Goal: Information Seeking & Learning: Learn about a topic

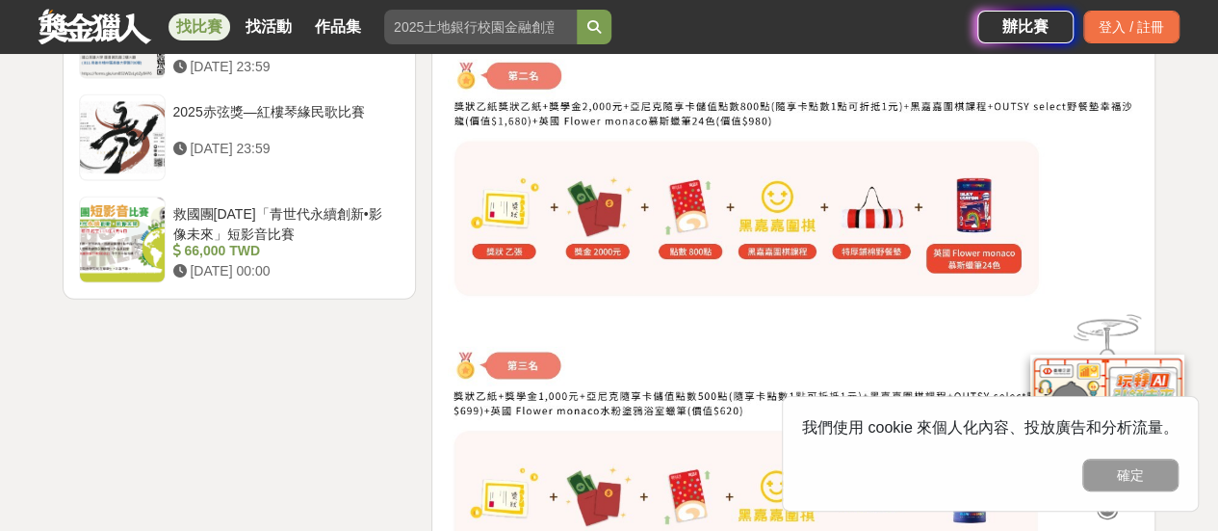
scroll to position [2600, 0]
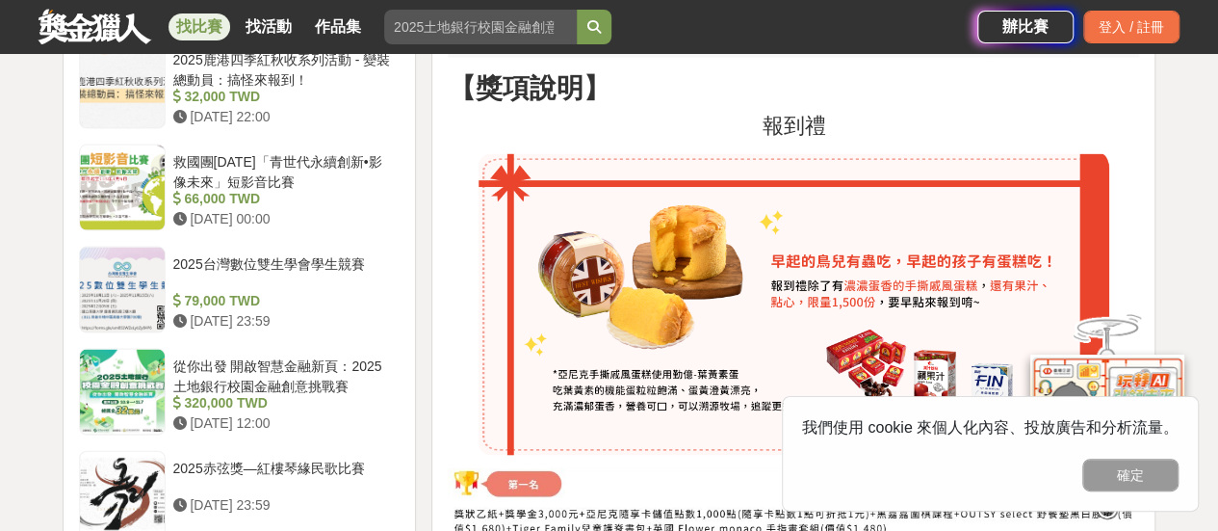
scroll to position [2215, 0]
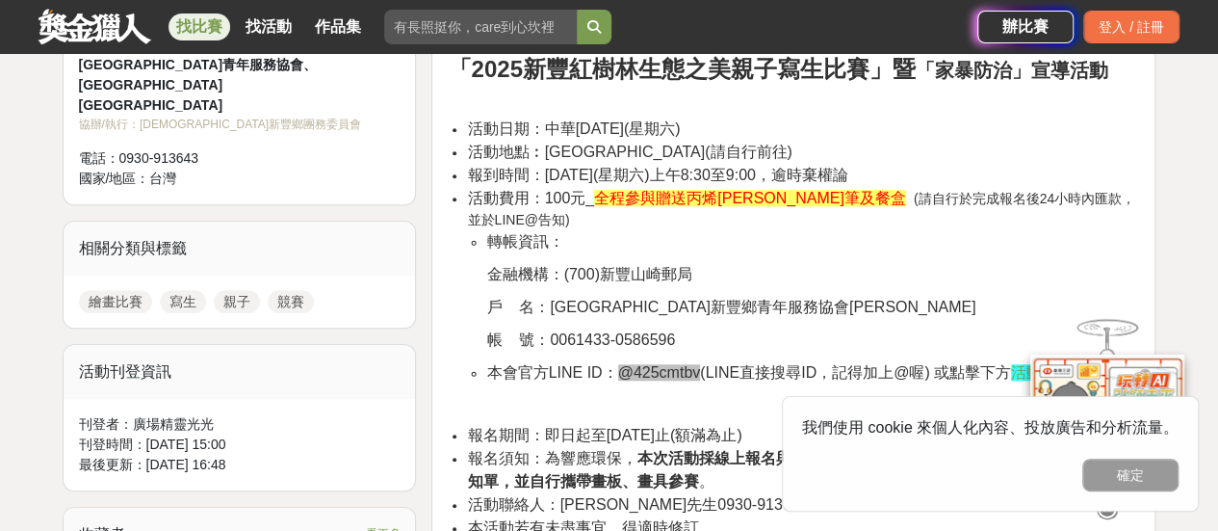
scroll to position [867, 0]
